Goal: Navigation & Orientation: Find specific page/section

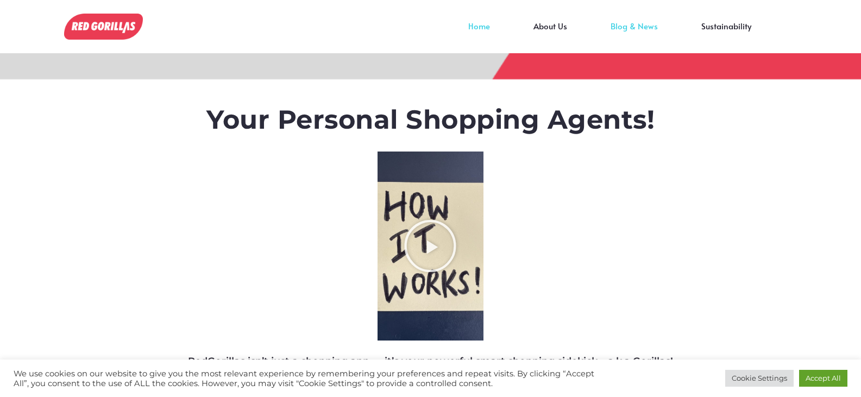
click at [631, 27] on link "Blog & News" at bounding box center [634, 34] width 91 height 16
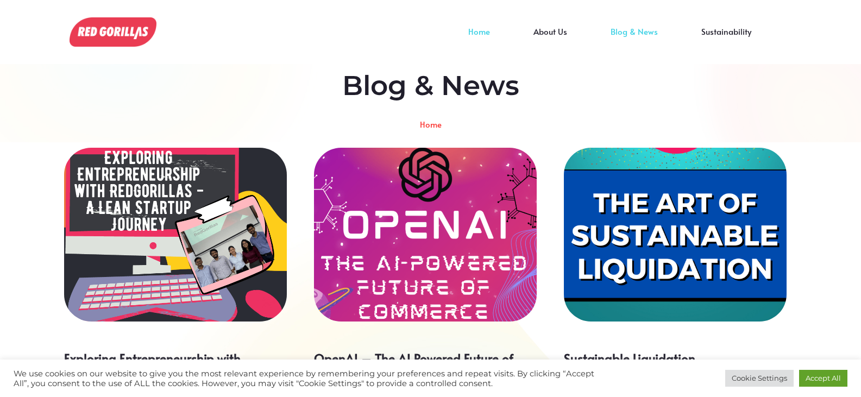
click at [474, 32] on link "Home" at bounding box center [478, 40] width 65 height 16
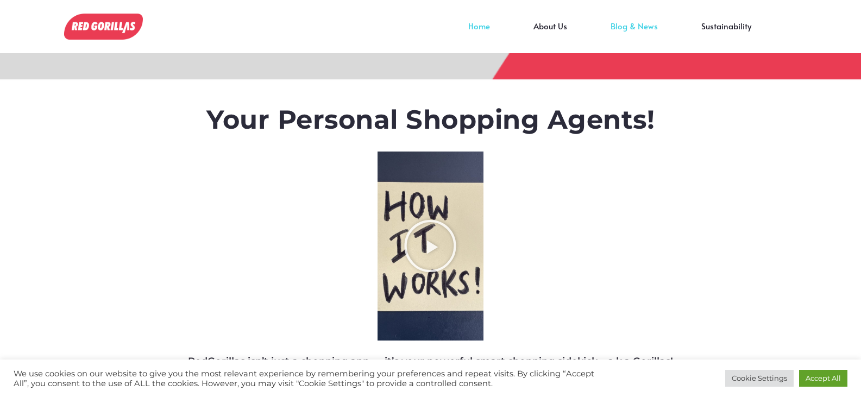
click at [627, 27] on link "Blog & News" at bounding box center [634, 34] width 91 height 16
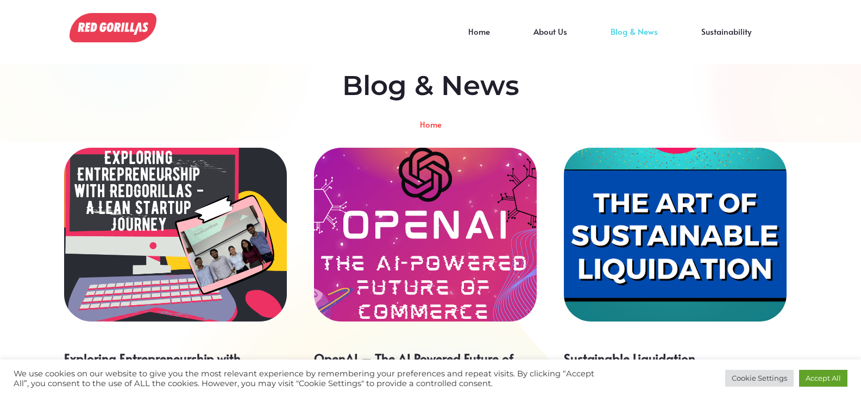
click at [125, 32] on img at bounding box center [113, 27] width 87 height 29
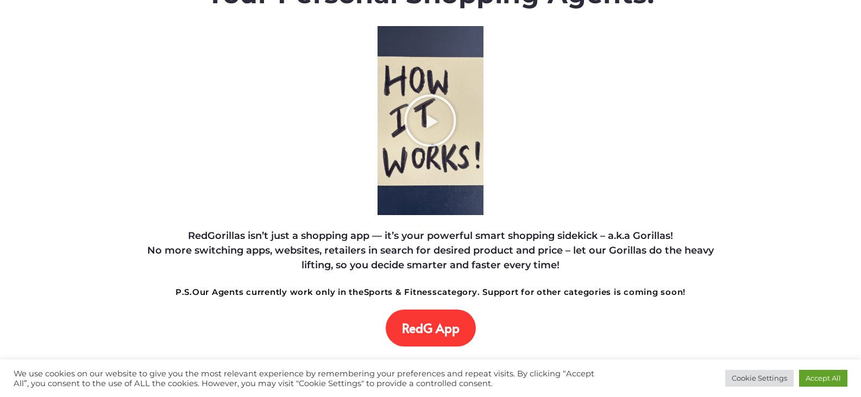
scroll to position [109, 0]
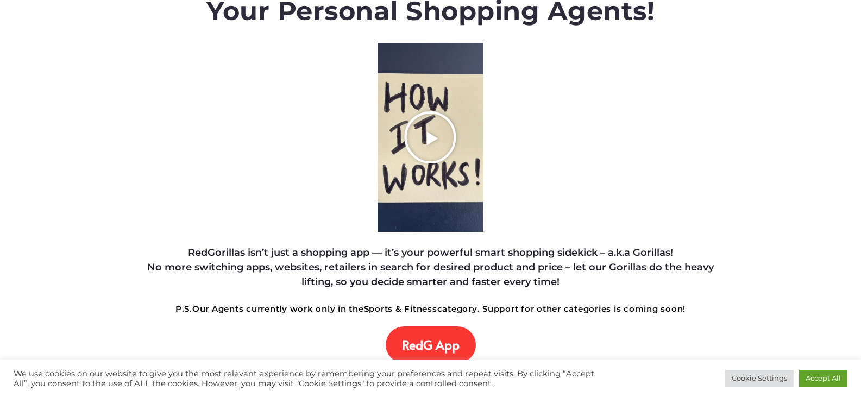
click at [429, 139] on icon "Play Video about RedGorillas How it Works" at bounding box center [430, 137] width 54 height 54
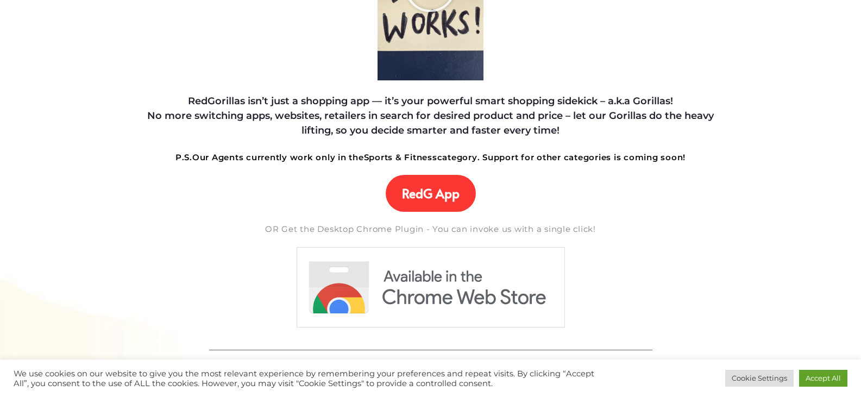
scroll to position [326, 0]
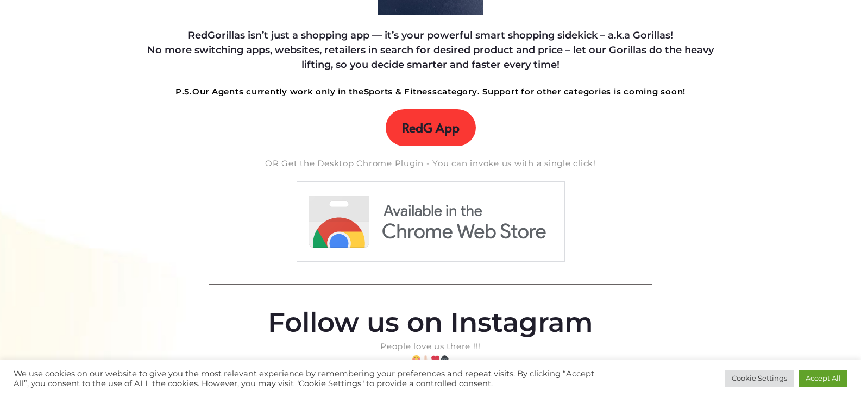
click at [436, 130] on span "RedG App" at bounding box center [431, 127] width 58 height 15
